Goal: Transaction & Acquisition: Purchase product/service

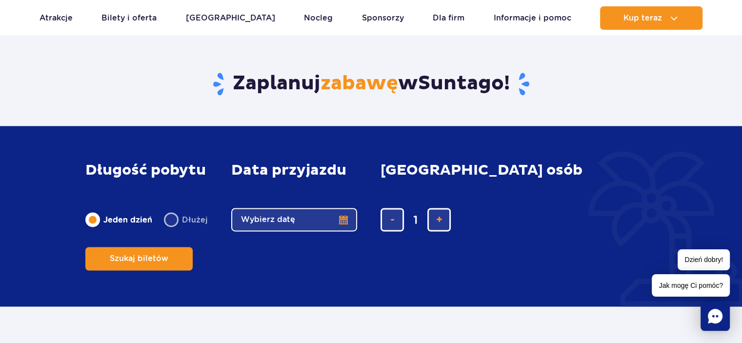
scroll to position [1512, 0]
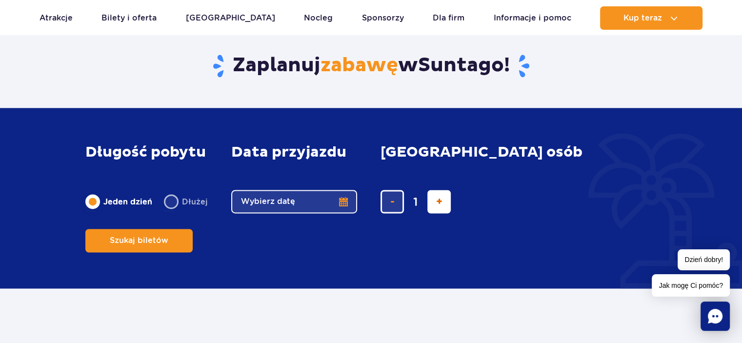
click at [436, 201] on span "dodaj bilet" at bounding box center [439, 201] width 6 height 0
type input "2"
click at [436, 201] on span "dodaj bilet" at bounding box center [439, 201] width 6 height 0
type input "3"
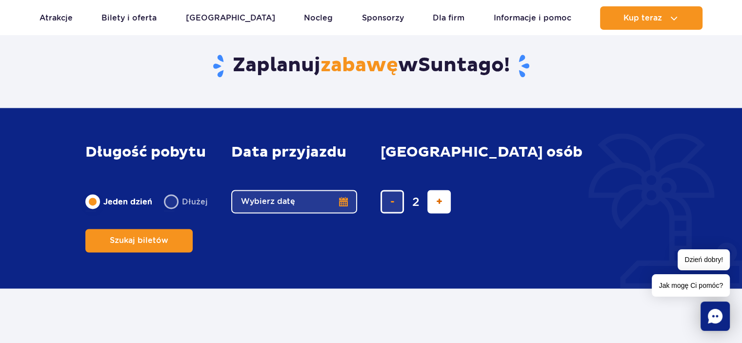
type input "3"
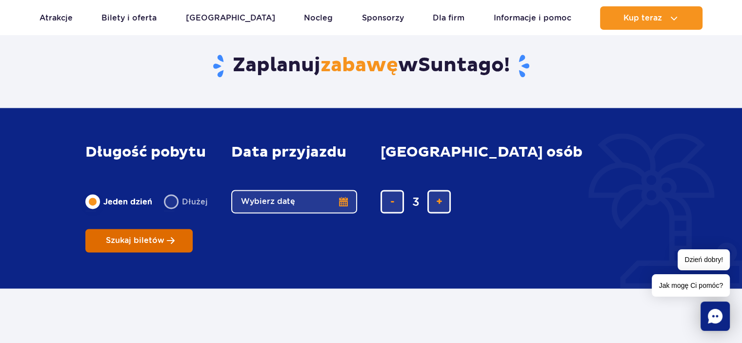
click at [164, 236] on span "Szukaj biletów" at bounding box center [135, 240] width 59 height 9
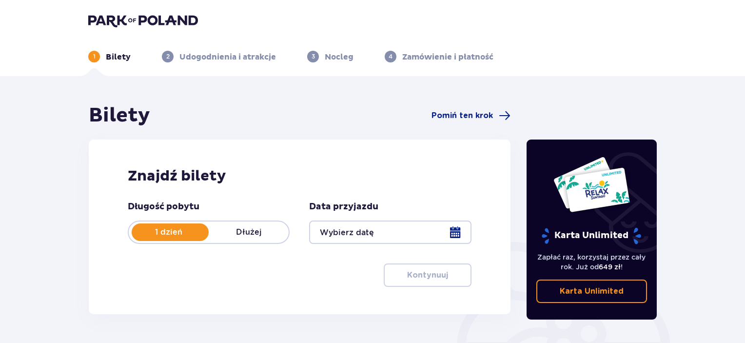
click at [256, 230] on p "Dłużej" at bounding box center [249, 232] width 80 height 11
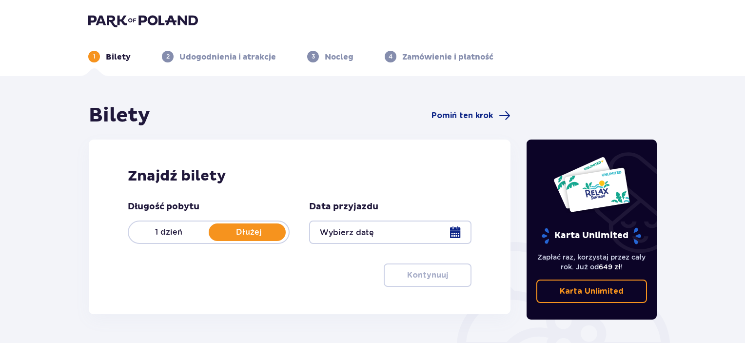
click at [256, 230] on p "Dłużej" at bounding box center [249, 232] width 80 height 11
